Goal: Transaction & Acquisition: Book appointment/travel/reservation

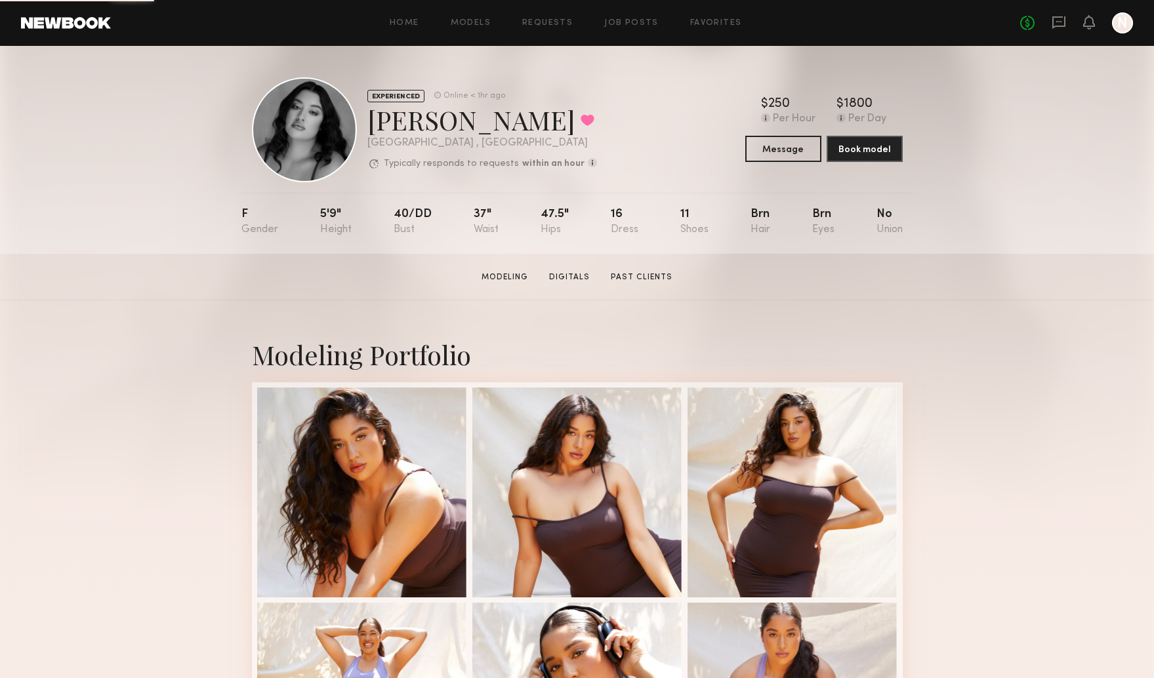
click at [1123, 25] on div at bounding box center [1122, 22] width 21 height 21
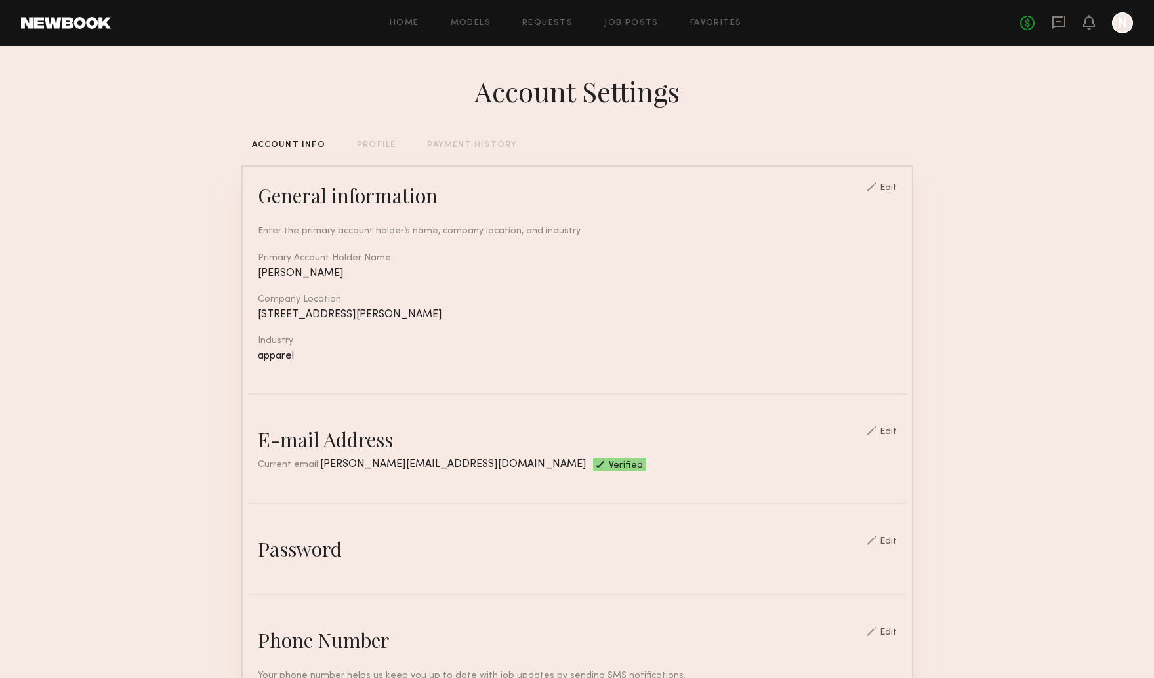
click at [686, 20] on div "Home Models Requests Job Posts Favorites Sign Out" at bounding box center [565, 23] width 909 height 9
click at [713, 26] on link "Favorites" at bounding box center [716, 23] width 52 height 9
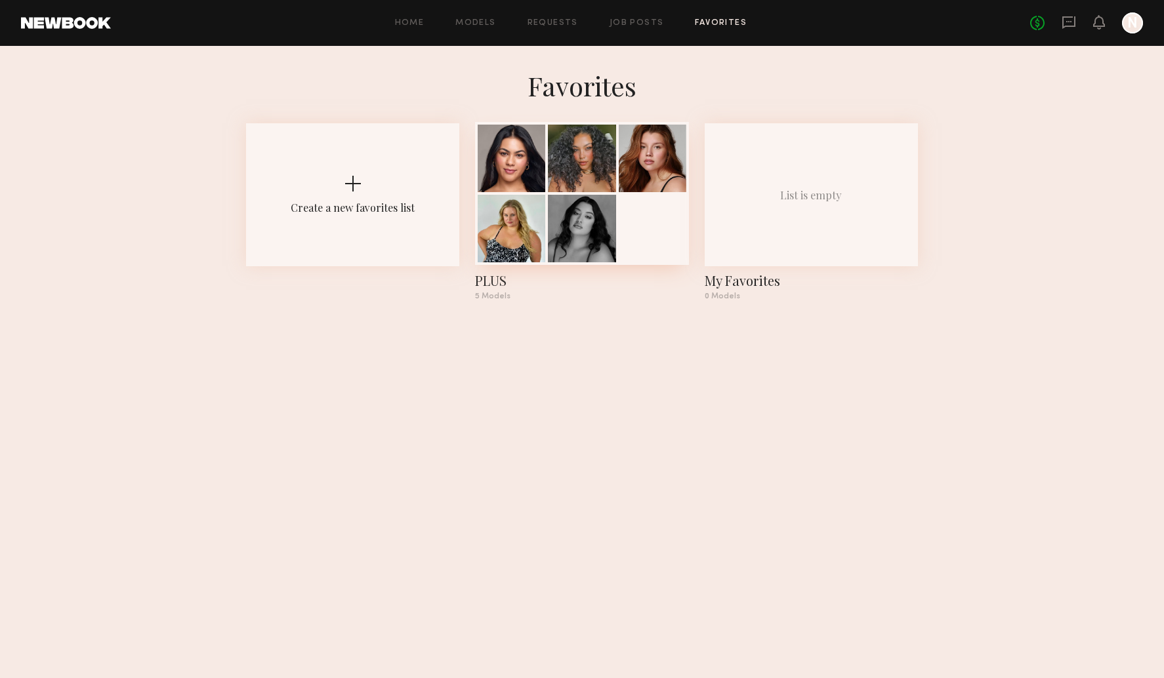
click at [648, 193] on div at bounding box center [581, 193] width 213 height 143
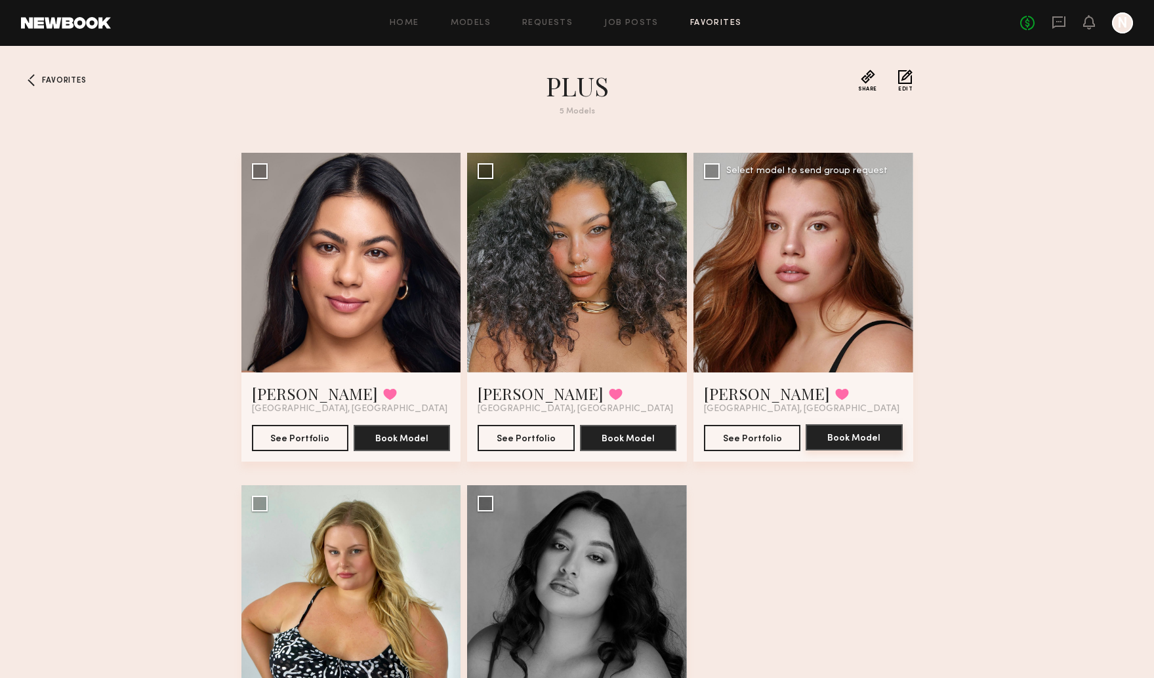
click at [875, 448] on button "Book Model" at bounding box center [854, 438] width 96 height 26
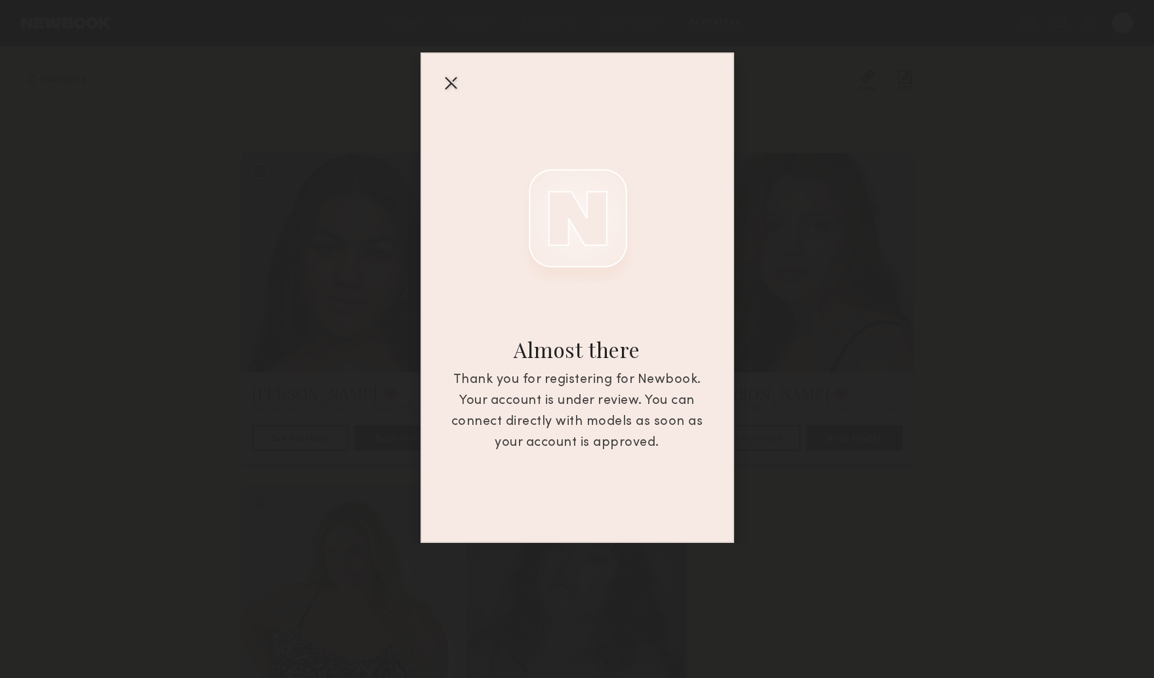
click at [904, 435] on div "Almost there Thank you for registering for Newbook. Your account is under revie…" at bounding box center [577, 271] width 1154 height 543
